Goal: Task Accomplishment & Management: Manage account settings

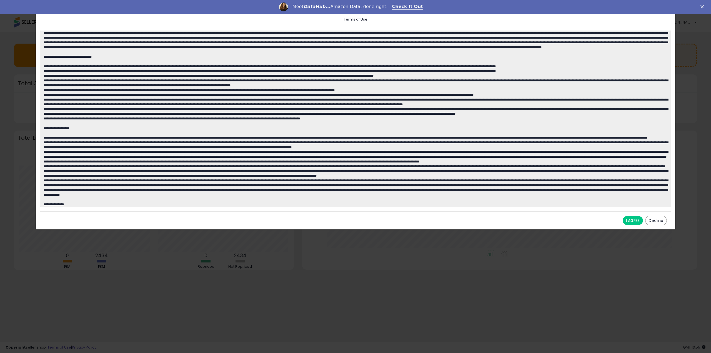
scroll to position [194, 0]
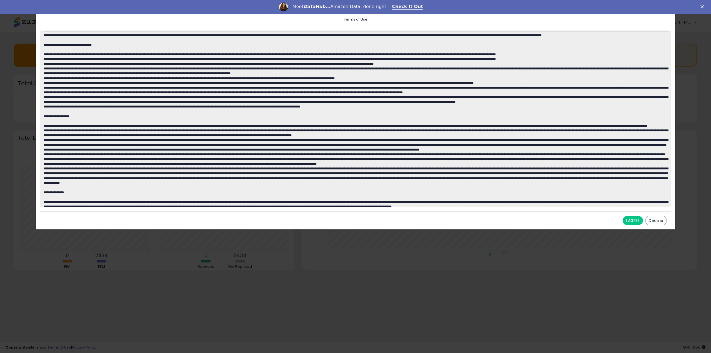
click at [623, 220] on button "I AGREE" at bounding box center [632, 220] width 20 height 9
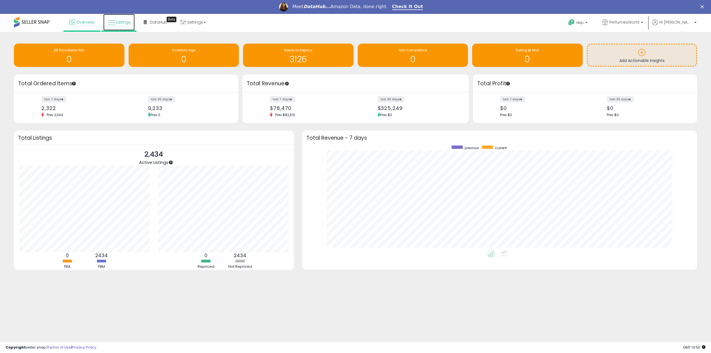
click at [115, 22] on link "Listings" at bounding box center [118, 22] width 31 height 17
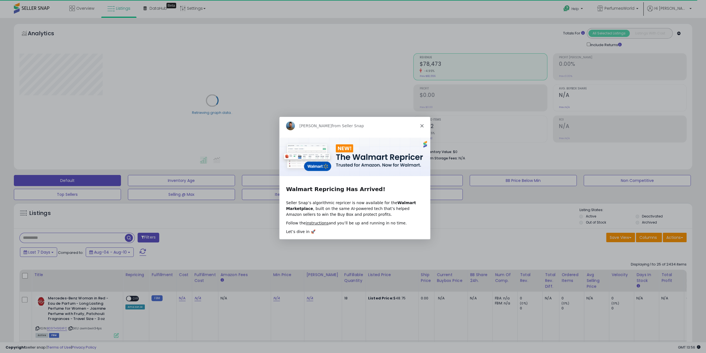
click at [423, 126] on icon "Close" at bounding box center [421, 125] width 3 height 3
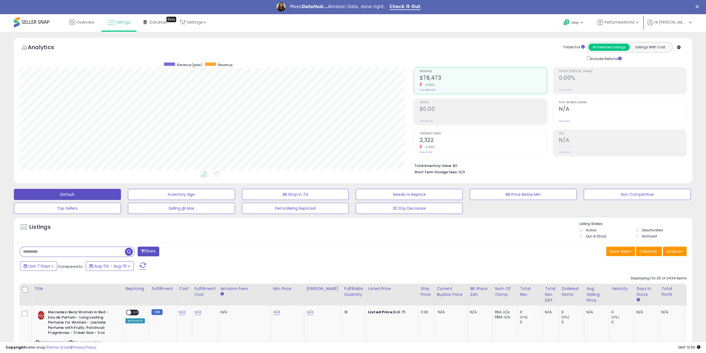
scroll to position [114, 394]
click at [156, 22] on span "DataHub" at bounding box center [158, 22] width 17 height 6
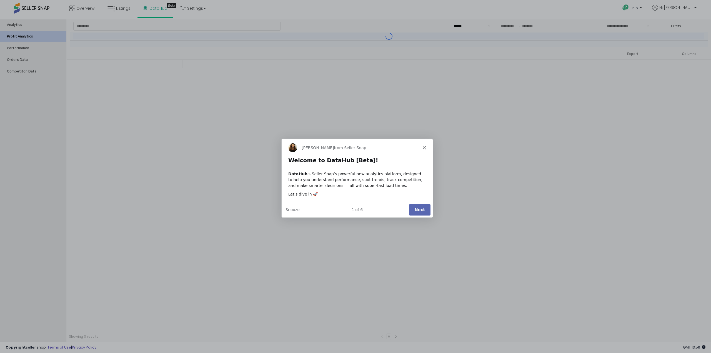
type input "***"
click at [425, 147] on icon "Close" at bounding box center [423, 146] width 3 height 3
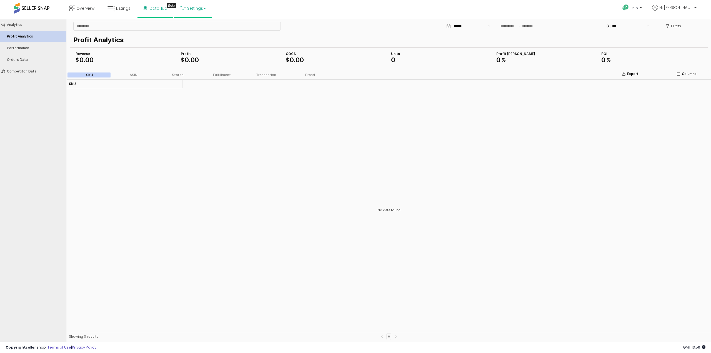
click at [196, 11] on link "Settings" at bounding box center [193, 8] width 34 height 17
click at [82, 9] on span "Overview" at bounding box center [85, 9] width 18 height 6
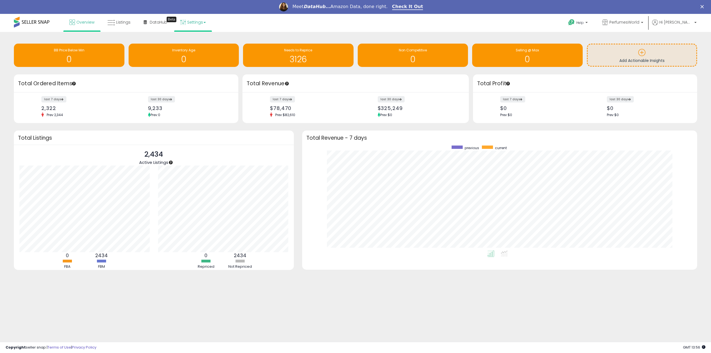
click at [206, 24] on link "Settings" at bounding box center [193, 22] width 34 height 17
click at [122, 25] on link "Listings" at bounding box center [118, 22] width 31 height 17
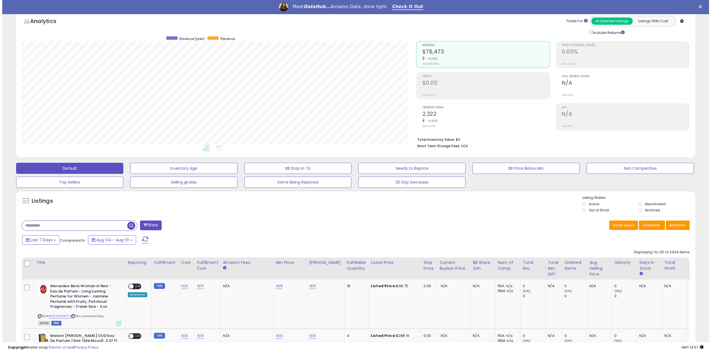
scroll to position [56, 0]
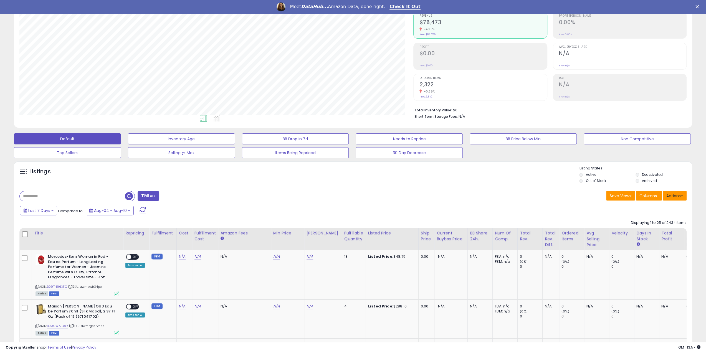
click at [679, 195] on button "Actions" at bounding box center [675, 195] width 24 height 9
click at [633, 208] on link "Import" at bounding box center [652, 207] width 61 height 9
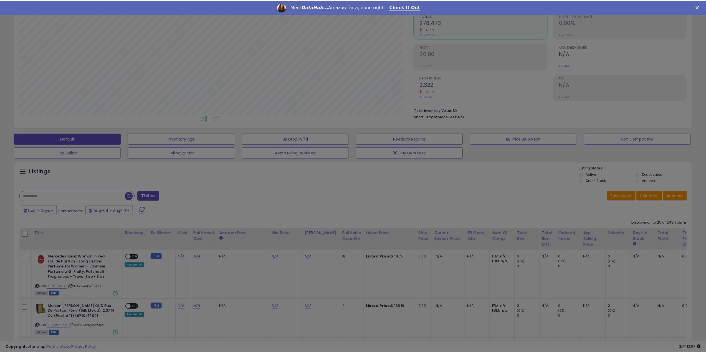
scroll to position [114, 397]
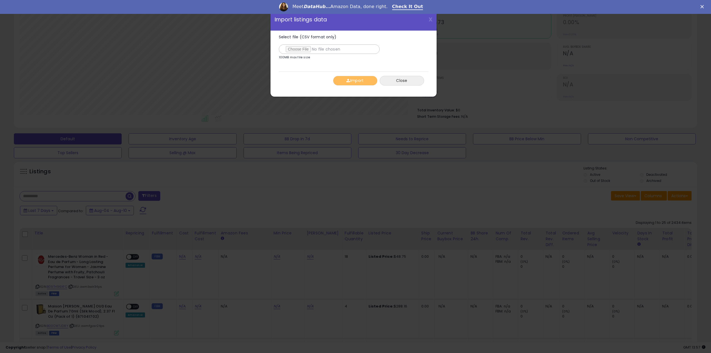
click at [407, 83] on button "Close" at bounding box center [401, 81] width 44 height 10
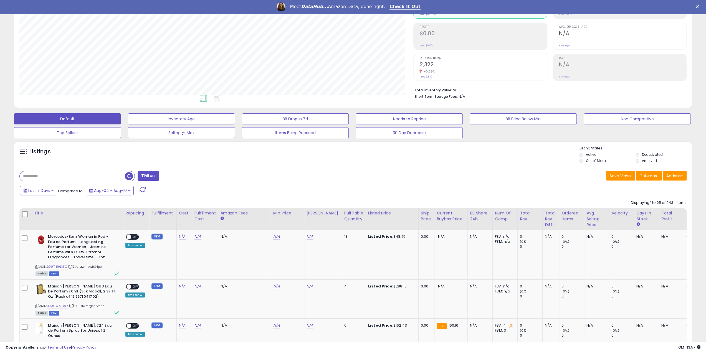
scroll to position [83, 0]
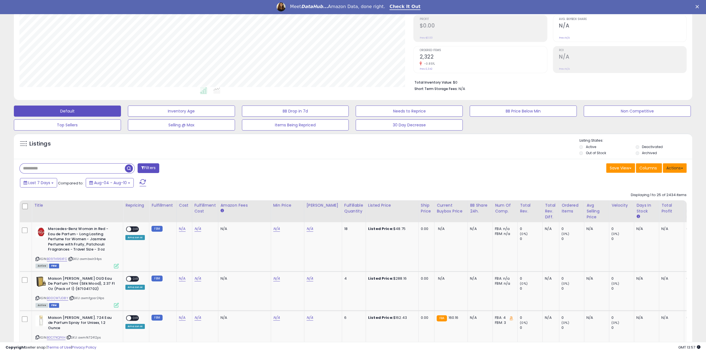
click at [677, 167] on button "Actions" at bounding box center [675, 167] width 24 height 9
click at [494, 168] on div "Save View Save As New View Update Current View Columns Actions Import Export Vi…" at bounding box center [522, 168] width 338 height 11
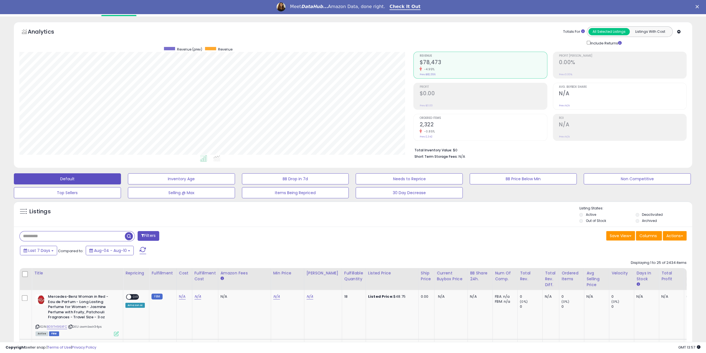
scroll to position [0, 0]
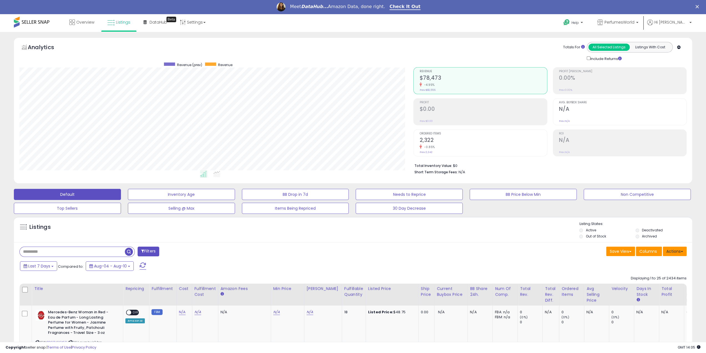
click at [684, 252] on button "Actions" at bounding box center [675, 250] width 24 height 9
drag, startPoint x: 667, startPoint y: 288, endPoint x: 671, endPoint y: 288, distance: 4.2
click at [667, 288] on link "Export All Columns" at bounding box center [652, 286] width 61 height 9
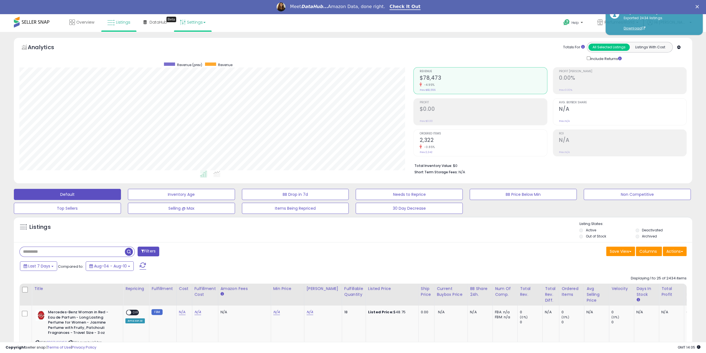
click at [206, 26] on link "Settings" at bounding box center [193, 22] width 34 height 17
click at [197, 44] on link "Store settings" at bounding box center [193, 41] width 25 height 5
